Goal: Navigation & Orientation: Find specific page/section

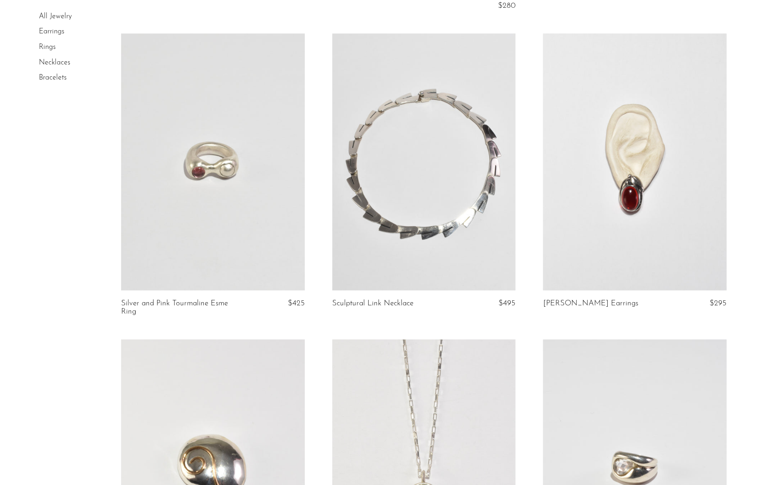
scroll to position [614, 0]
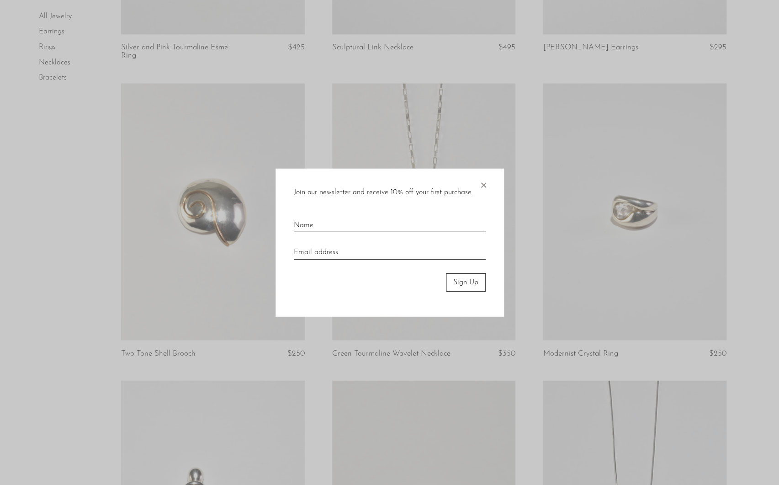
click at [485, 181] on span "×" at bounding box center [483, 182] width 9 height 29
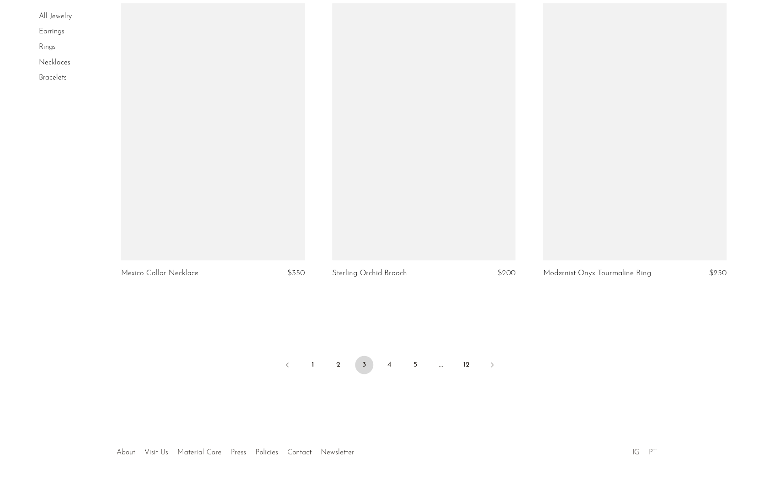
scroll to position [3427, 0]
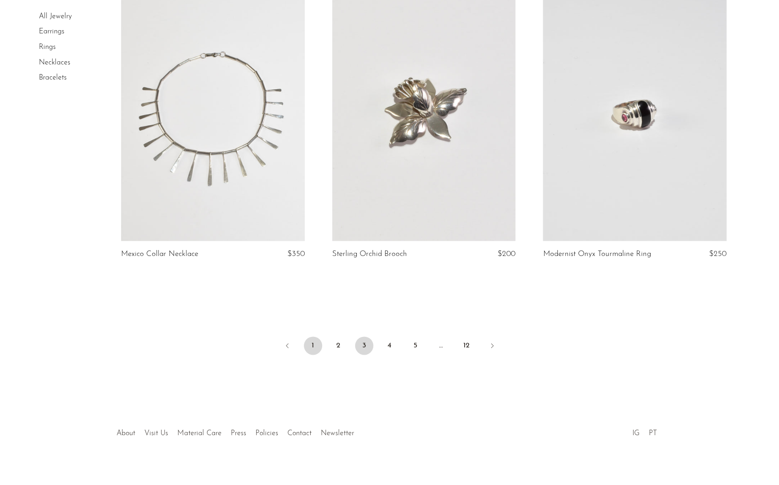
click at [315, 337] on link "1" at bounding box center [313, 345] width 18 height 18
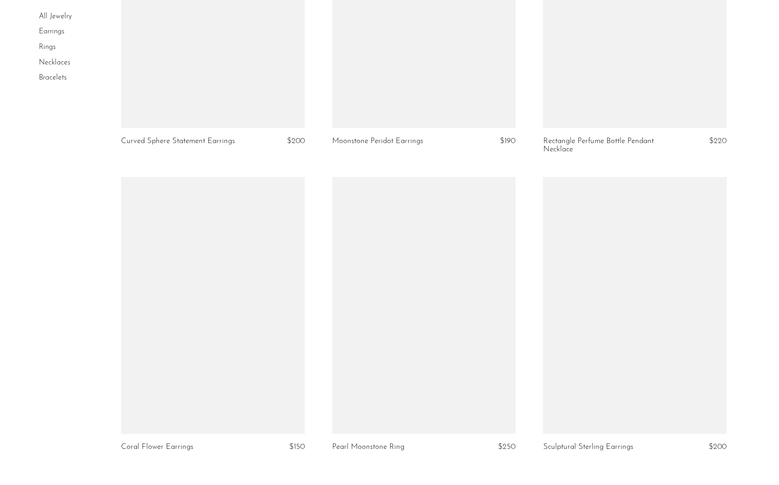
scroll to position [3405, 0]
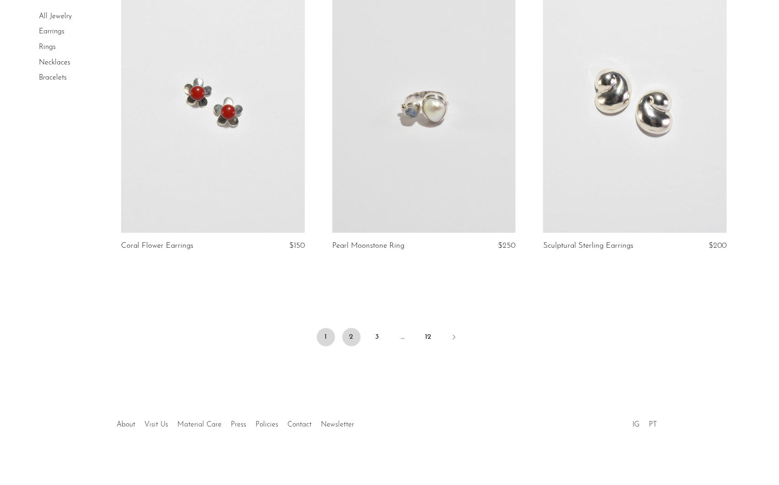
click at [344, 337] on link "2" at bounding box center [351, 337] width 18 height 18
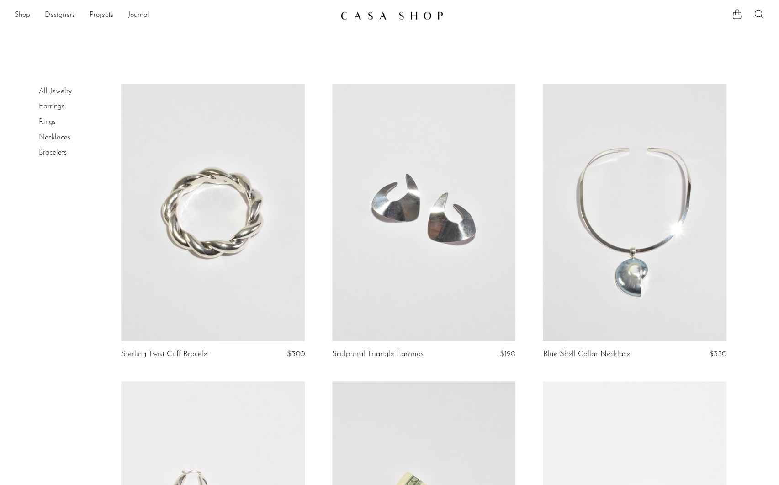
click at [17, 17] on link "Shop" at bounding box center [23, 16] width 16 height 12
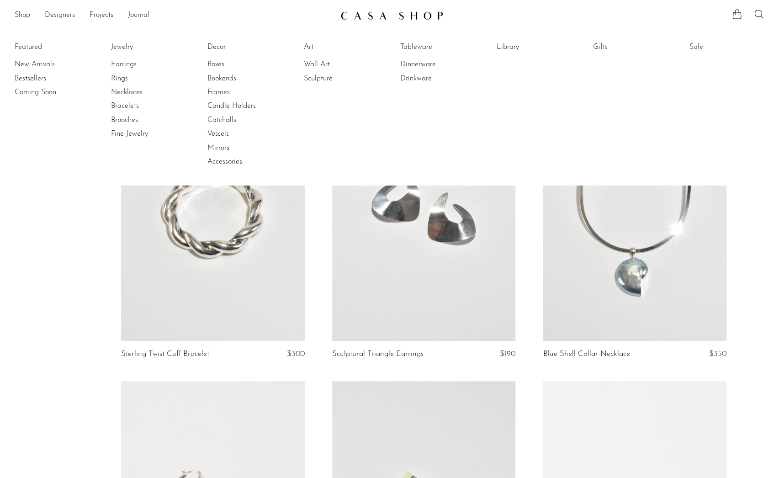
click at [701, 44] on link "Sale" at bounding box center [724, 47] width 69 height 10
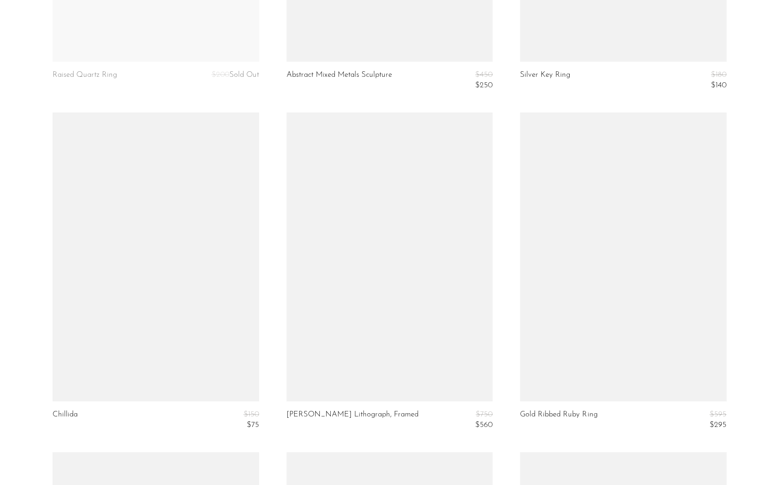
scroll to position [2626, 0]
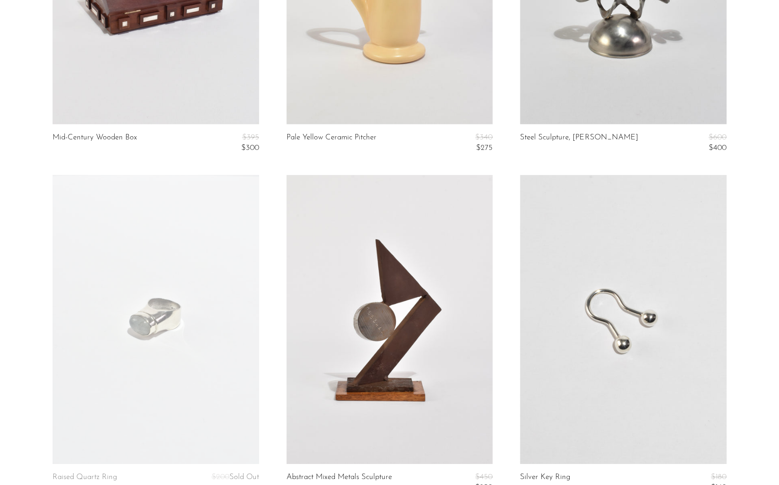
click at [633, 317] on link at bounding box center [623, 319] width 206 height 289
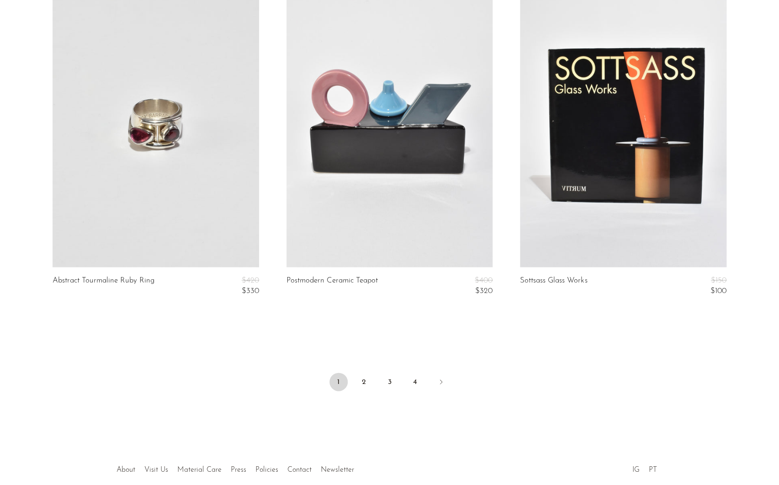
scroll to position [3847, 0]
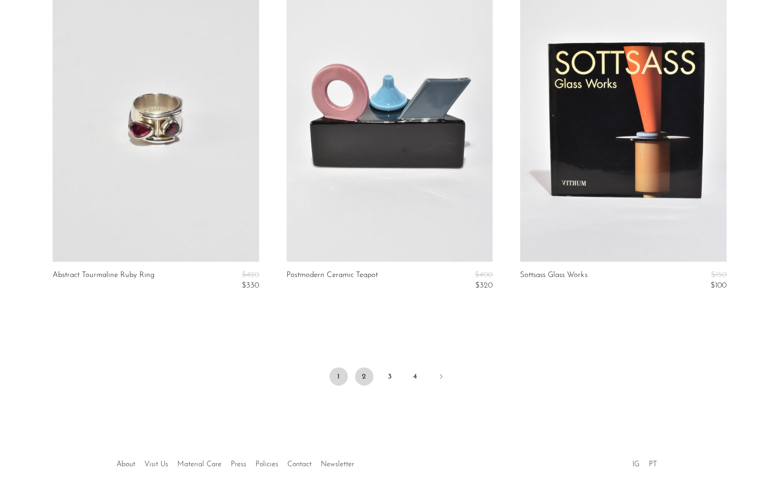
click at [367, 380] on link "2" at bounding box center [364, 376] width 18 height 18
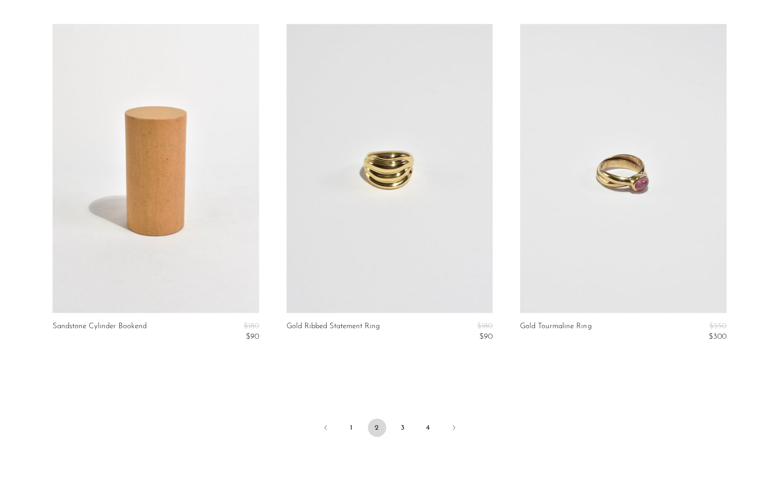
scroll to position [3887, 0]
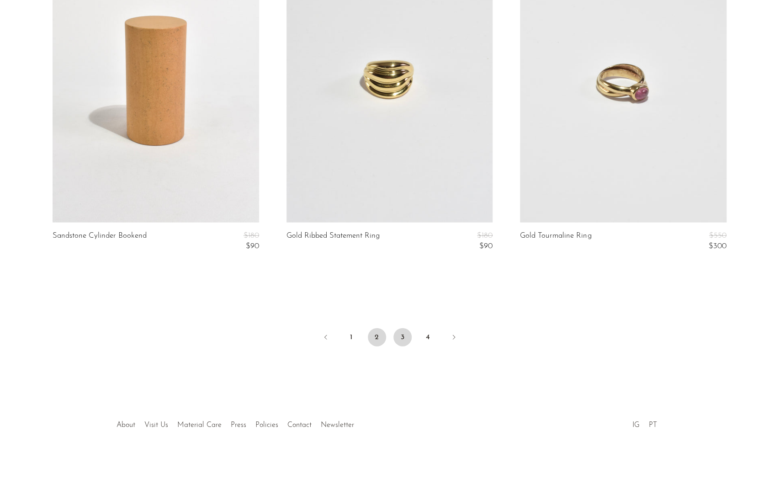
click at [401, 336] on link "3" at bounding box center [403, 337] width 18 height 18
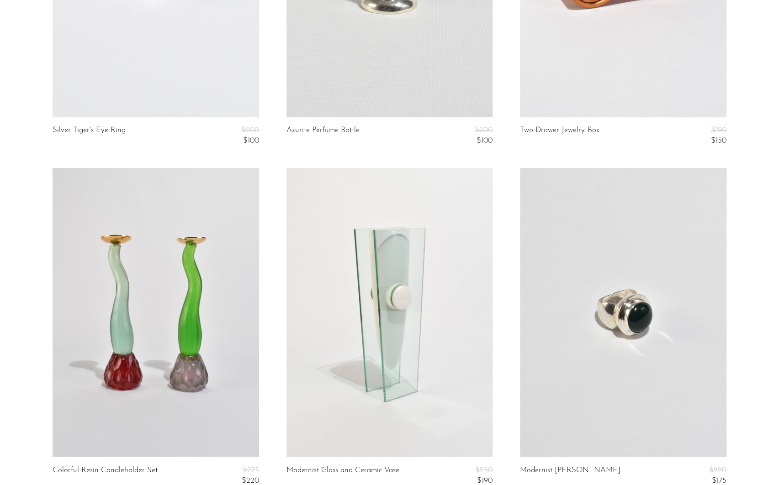
scroll to position [3833, 0]
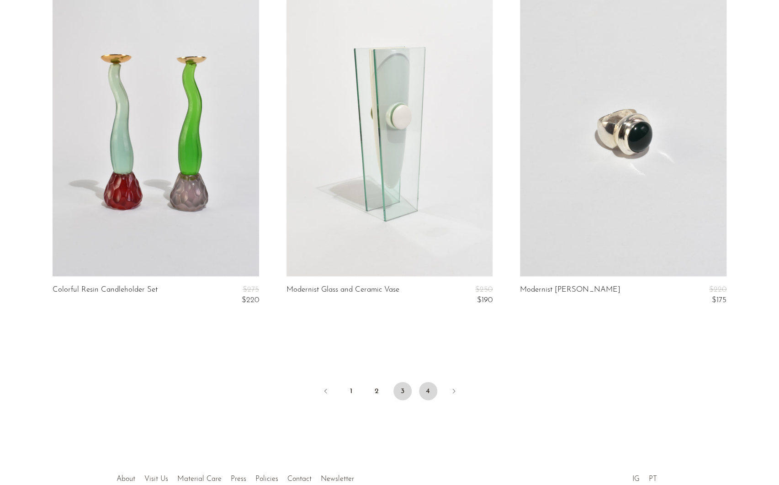
click at [427, 395] on link "4" at bounding box center [428, 391] width 18 height 18
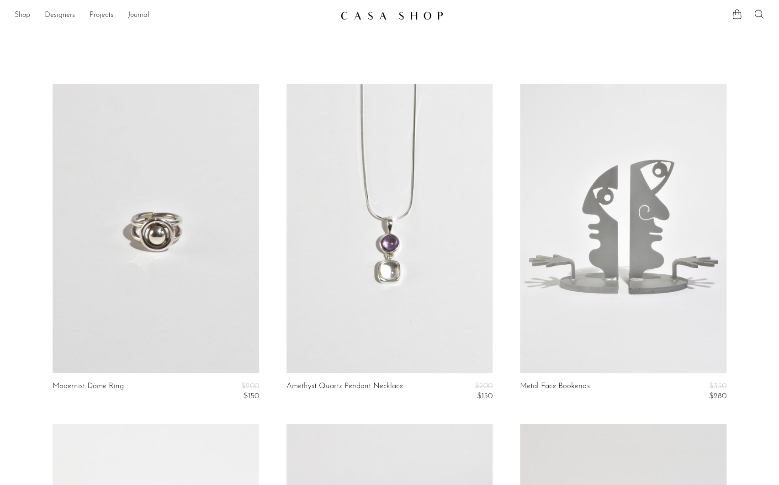
click at [29, 15] on link "Shop" at bounding box center [23, 16] width 16 height 12
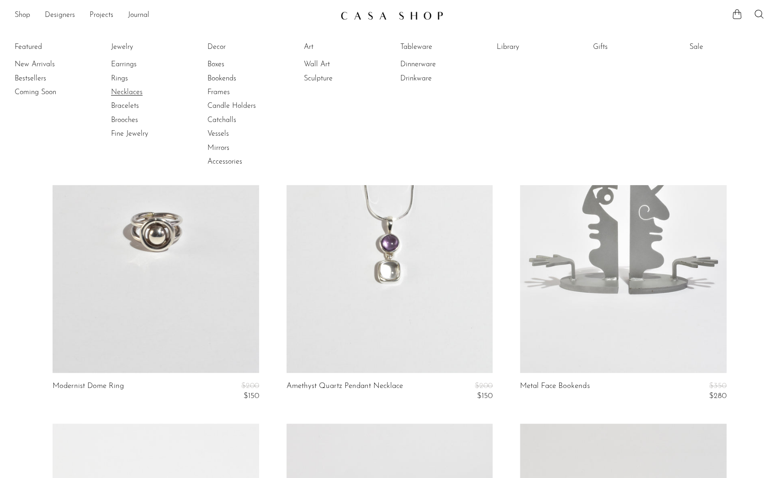
click at [127, 93] on link "Necklaces" at bounding box center [145, 92] width 69 height 10
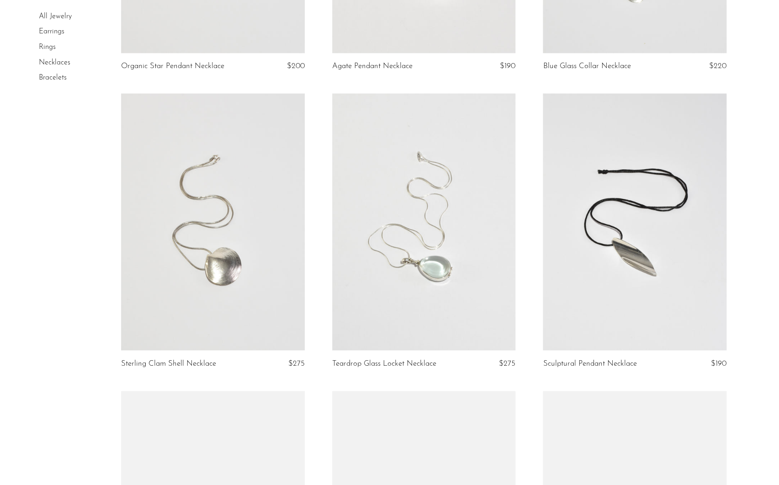
scroll to position [600, 0]
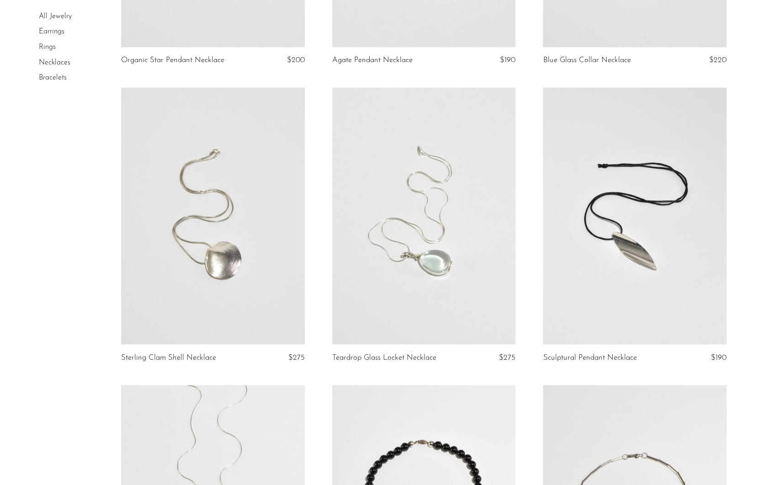
click at [53, 80] on link "Bracelets" at bounding box center [53, 77] width 28 height 7
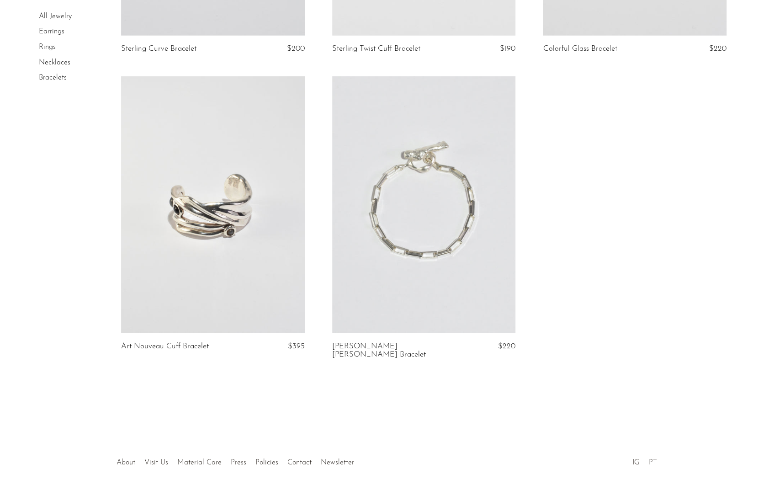
scroll to position [1221, 0]
